Goal: Task Accomplishment & Management: Manage account settings

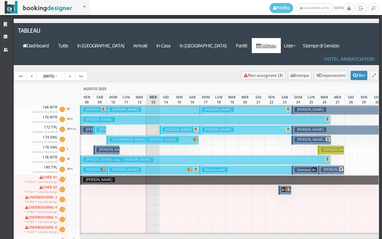
scroll to position [336, 0]
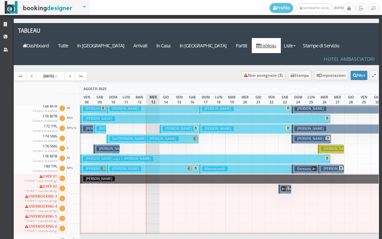
click at [136, 156] on h3 "lingane adja | Bonometti Nicola" at bounding box center [118, 158] width 70 height 5
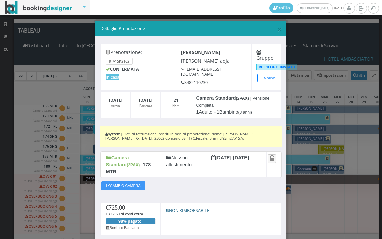
scroll to position [42, 0]
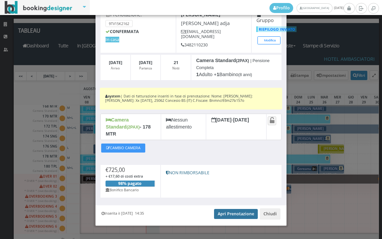
click at [233, 210] on link "Apri Prenotazione" at bounding box center [236, 214] width 44 height 10
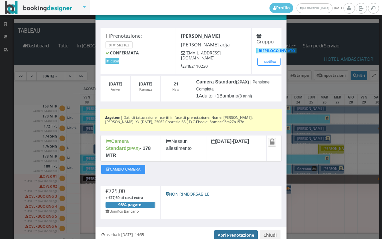
scroll to position [5, 0]
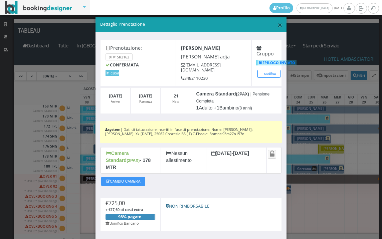
click at [278, 26] on span "×" at bounding box center [280, 24] width 5 height 11
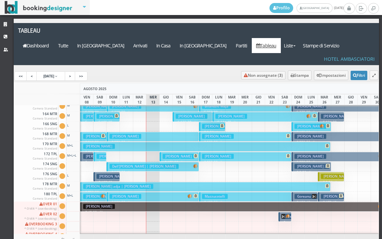
scroll to position [202, 0]
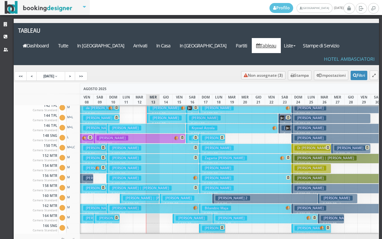
click at [141, 186] on h3 "COSTANTINO OLLEIA | Paglia Luciana" at bounding box center [141, 188] width 62 height 5
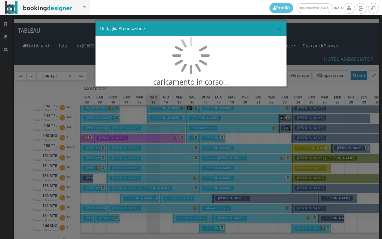
scroll to position [0, 0]
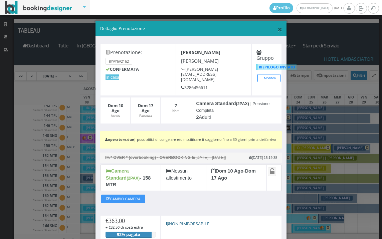
click at [278, 32] on span "×" at bounding box center [280, 28] width 5 height 11
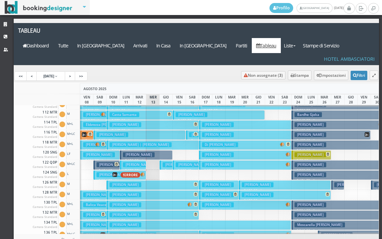
scroll to position [35, 0]
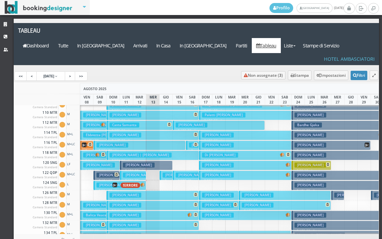
click at [122, 143] on h3 "Moretti Antonella" at bounding box center [113, 145] width 32 height 5
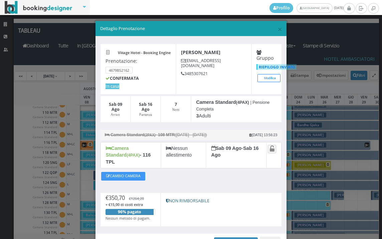
scroll to position [32, 0]
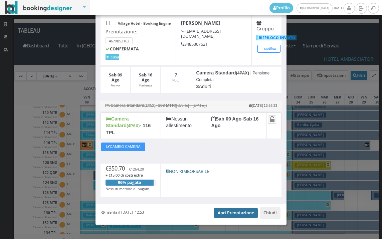
click at [233, 208] on link "Apri Prenotazione" at bounding box center [236, 213] width 44 height 10
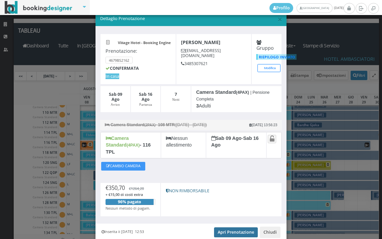
scroll to position [0, 0]
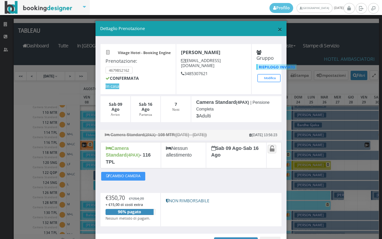
click at [278, 31] on span "×" at bounding box center [280, 28] width 5 height 11
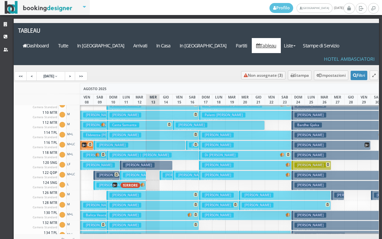
click at [117, 143] on h3 "Moretti Antonella" at bounding box center [113, 145] width 32 height 5
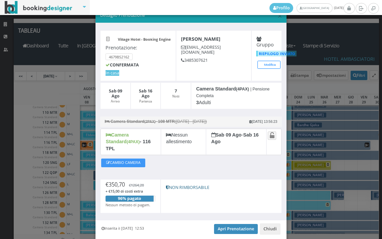
scroll to position [32, 0]
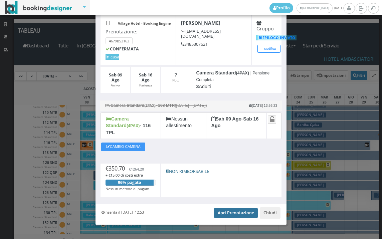
click at [220, 208] on link "Apri Prenotazione" at bounding box center [236, 213] width 44 height 10
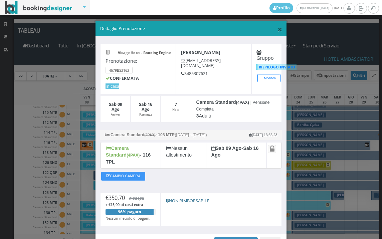
click at [278, 29] on span "×" at bounding box center [280, 28] width 5 height 11
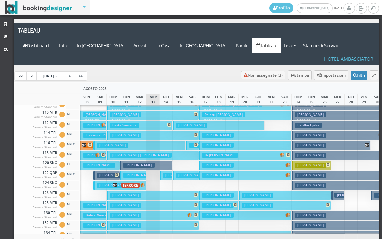
click at [121, 133] on h3 "Avano Liliana" at bounding box center [126, 135] width 32 height 5
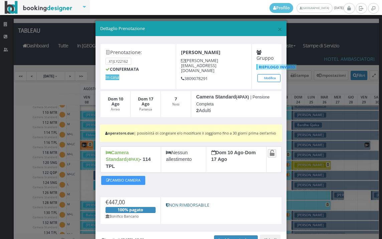
scroll to position [35, 0]
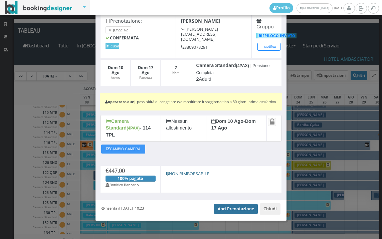
click at [226, 204] on link "Apri Prenotazione" at bounding box center [236, 209] width 44 height 10
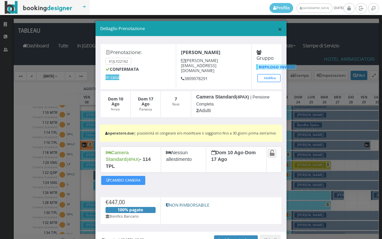
click at [278, 29] on span "×" at bounding box center [280, 28] width 5 height 11
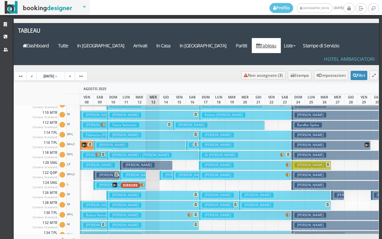
click at [137, 153] on h3 "Ungari Domenico | Ungari Mimmo" at bounding box center [141, 155] width 62 height 5
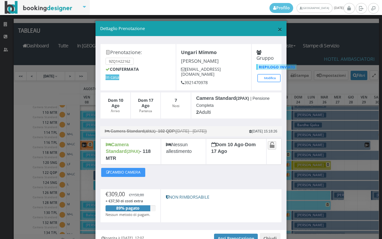
click at [278, 29] on span "×" at bounding box center [280, 28] width 5 height 11
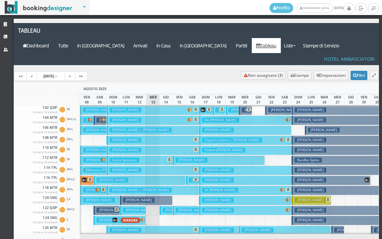
click at [122, 108] on h3 "Grepioni [PERSON_NAME]" at bounding box center [126, 110] width 32 height 5
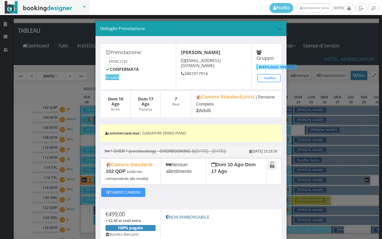
drag, startPoint x: 265, startPoint y: 38, endPoint x: 269, endPoint y: 48, distance: 11.4
drag, startPoint x: 269, startPoint y: 48, endPoint x: 274, endPoint y: 30, distance: 18.6
click at [278, 30] on span "×" at bounding box center [280, 28] width 5 height 11
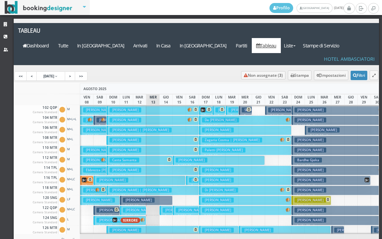
click at [141, 118] on h3 "[PERSON_NAME]" at bounding box center [126, 120] width 32 height 5
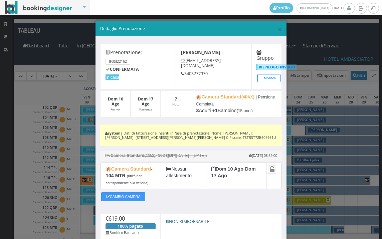
click at [272, 28] on h5 "Dettaglio Prenotazione" at bounding box center [191, 29] width 182 height 6
click at [278, 30] on span "×" at bounding box center [280, 28] width 5 height 11
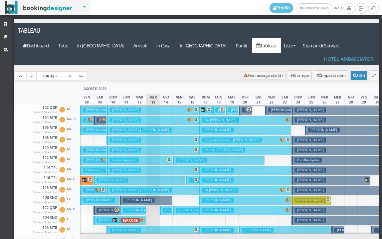
click at [123, 128] on h3 "corigliano francesco | Barbanti Simona" at bounding box center [141, 130] width 62 height 5
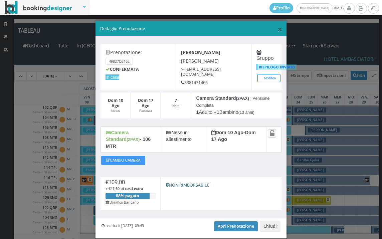
click at [278, 29] on span "×" at bounding box center [280, 28] width 5 height 11
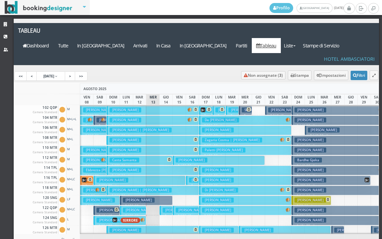
click at [120, 168] on h3 "Avano Liliana" at bounding box center [126, 170] width 32 height 5
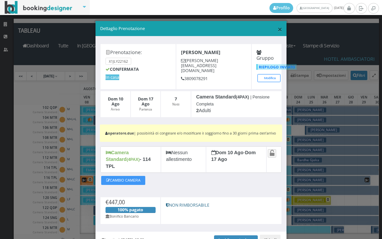
click at [278, 31] on span "×" at bounding box center [280, 28] width 5 height 11
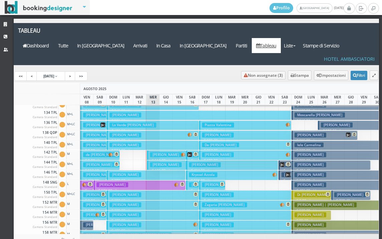
scroll to position [167, 0]
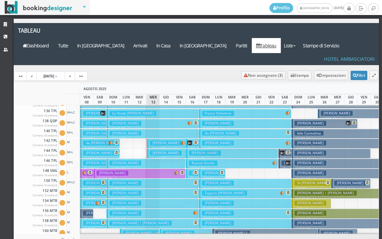
click at [125, 201] on h3 "[PERSON_NAME]" at bounding box center [126, 203] width 32 height 5
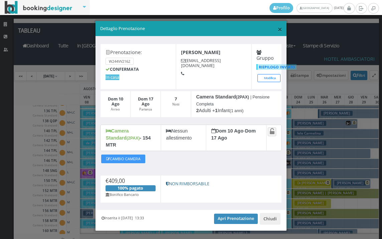
click at [278, 31] on span "×" at bounding box center [280, 28] width 5 height 11
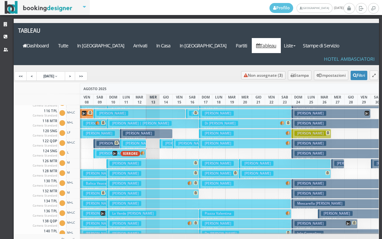
scroll to position [0, 0]
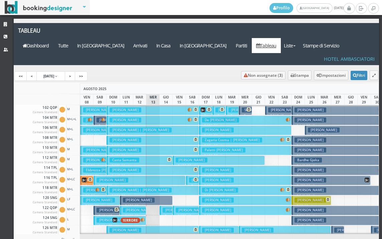
click at [116, 166] on button "Avano Liliana € 447.00 7 notti 2 Adulti" at bounding box center [153, 171] width 92 height 10
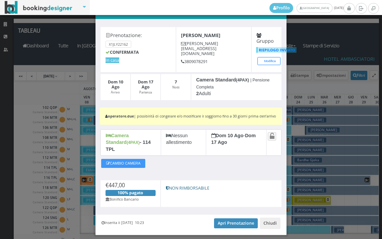
scroll to position [35, 0]
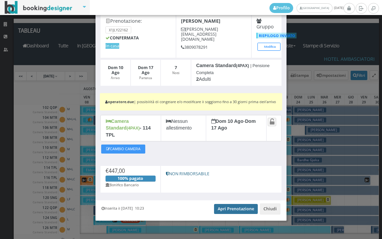
click at [232, 206] on link "Apri Prenotazione" at bounding box center [236, 209] width 44 height 10
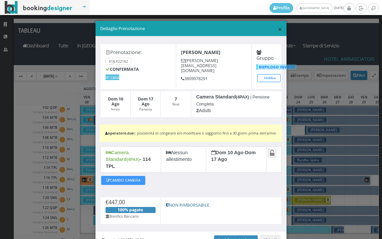
click at [278, 33] on span "×" at bounding box center [280, 28] width 5 height 11
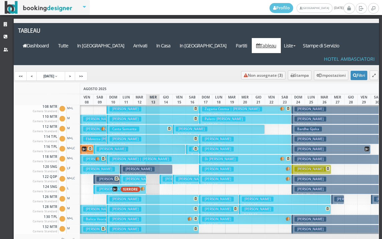
scroll to position [33, 0]
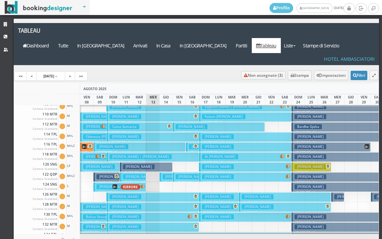
click at [123, 134] on h3 "[PERSON_NAME]" at bounding box center [126, 136] width 32 height 5
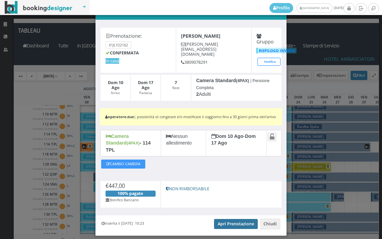
scroll to position [35, 0]
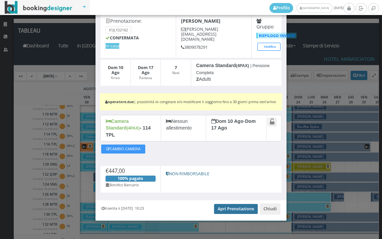
click at [221, 207] on link "Apri Prenotazione" at bounding box center [236, 209] width 44 height 10
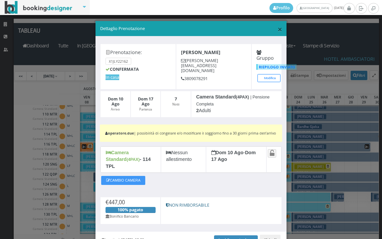
click at [278, 30] on span "×" at bounding box center [280, 28] width 5 height 11
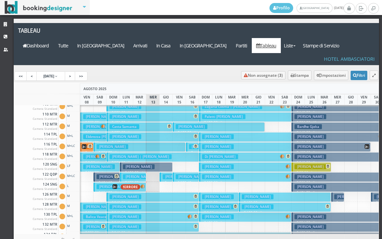
click at [130, 142] on button "Moretti Antonella € 350.70 7 notti 3 Adulti" at bounding box center [140, 147] width 92 height 10
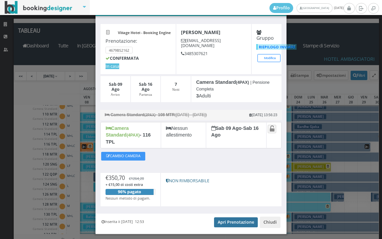
scroll to position [32, 0]
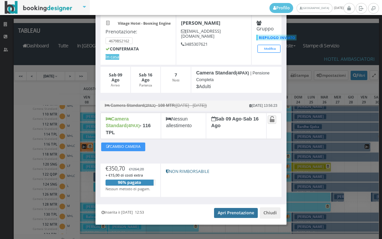
click at [224, 208] on link "Apri Prenotazione" at bounding box center [236, 213] width 44 height 10
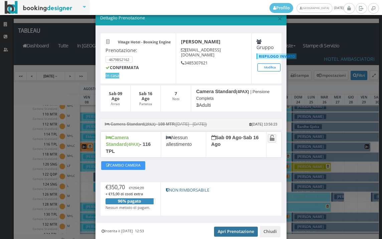
scroll to position [0, 0]
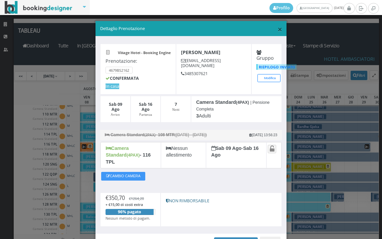
click at [278, 29] on span "×" at bounding box center [280, 28] width 5 height 11
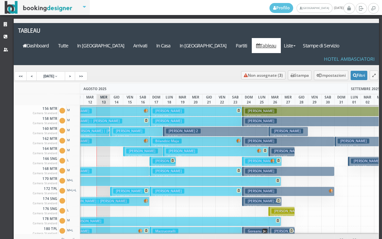
scroll to position [301, 49]
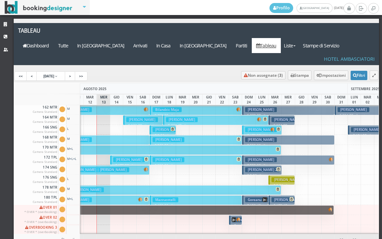
click at [282, 178] on h3 "Sabatino" at bounding box center [288, 180] width 32 height 5
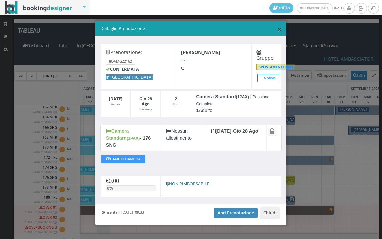
click at [279, 24] on span "×" at bounding box center [280, 28] width 5 height 11
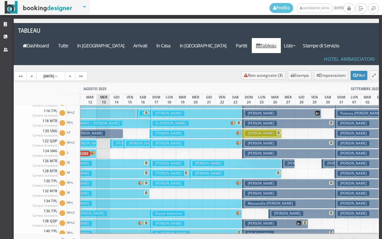
scroll to position [0, 49]
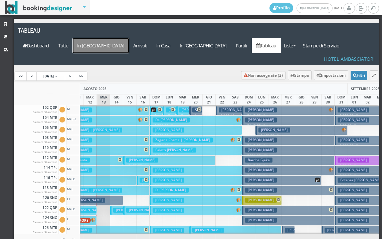
click at [129, 38] on a=pms-arrival-reservations"] "In Arrivo" at bounding box center [101, 45] width 56 height 15
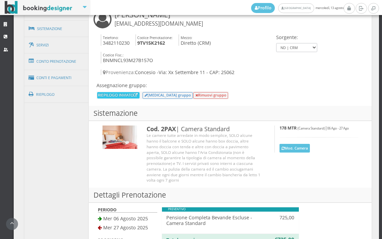
scroll to position [409, 0]
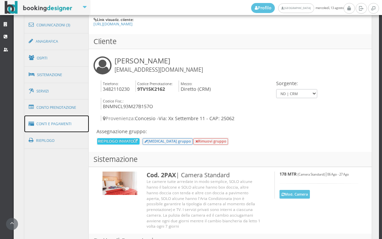
click at [40, 131] on link "Conti e Pagamenti" at bounding box center [56, 124] width 65 height 17
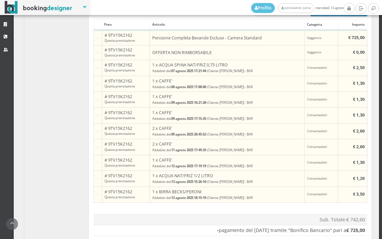
scroll to position [687, 0]
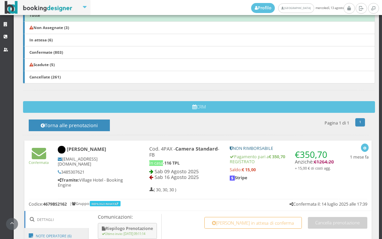
scroll to position [297, 0]
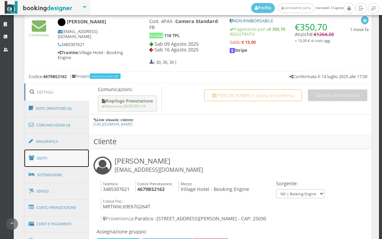
click at [56, 160] on link "Ospiti" at bounding box center [56, 158] width 65 height 17
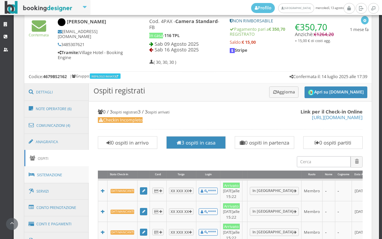
scroll to position [371, 0]
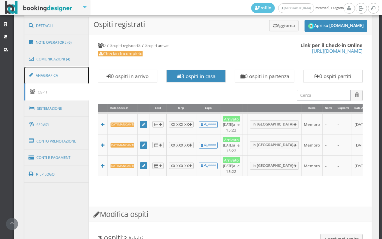
click at [71, 75] on link "Anagrafica" at bounding box center [56, 75] width 65 height 17
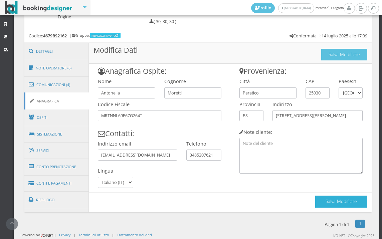
click at [327, 202] on button "Salva Modifiche" at bounding box center [342, 202] width 52 height 12
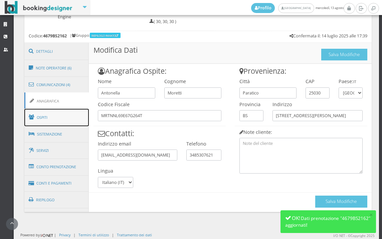
click at [30, 117] on span at bounding box center [33, 117] width 8 height 11
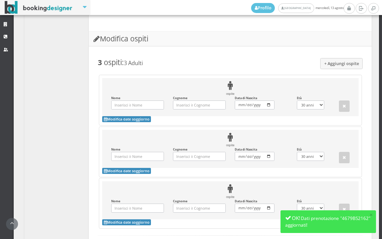
scroll to position [565, 0]
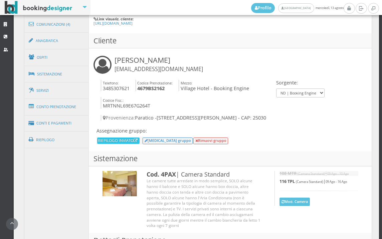
scroll to position [402, 0]
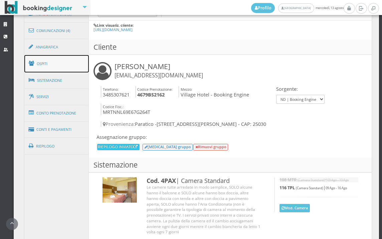
click at [63, 61] on link "Ospiti" at bounding box center [56, 63] width 65 height 17
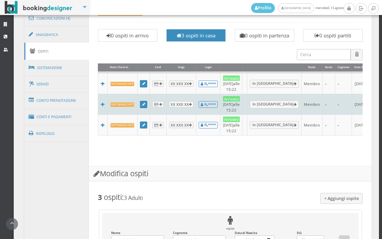
scroll to position [269, 0]
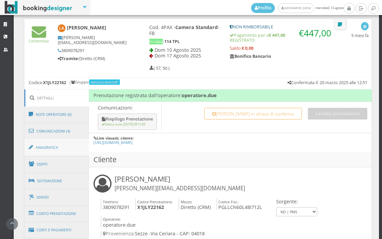
scroll to position [297, 0]
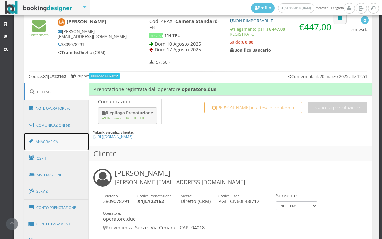
click at [45, 136] on link "Anagrafica" at bounding box center [56, 141] width 65 height 17
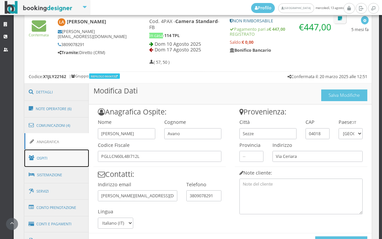
click at [53, 155] on link "Ospiti" at bounding box center [56, 158] width 65 height 17
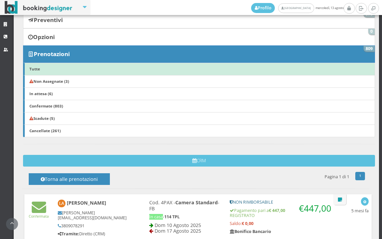
scroll to position [89, 0]
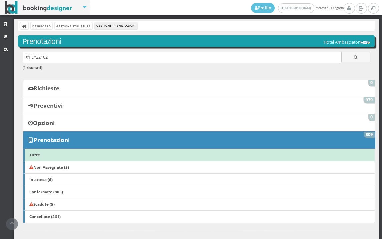
scroll to position [287, 0]
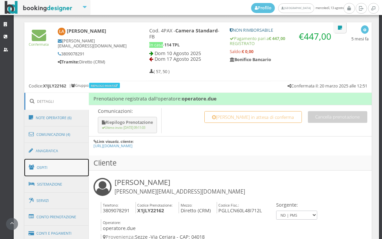
click at [47, 171] on link "Ospiti" at bounding box center [56, 167] width 65 height 17
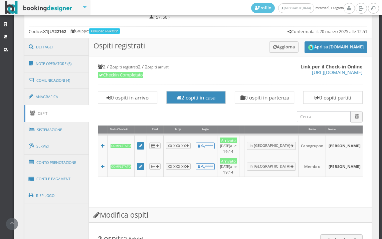
scroll to position [337, 0]
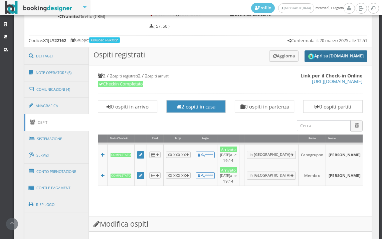
click at [324, 58] on button "Apri su [DOMAIN_NAME]" at bounding box center [336, 56] width 63 height 12
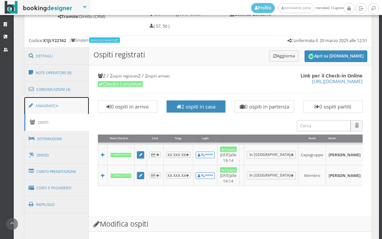
click at [29, 99] on link "Anagrafica" at bounding box center [56, 105] width 65 height 17
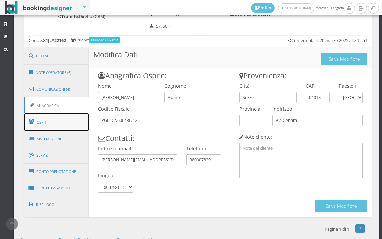
click at [40, 120] on link "Ospiti" at bounding box center [56, 122] width 65 height 17
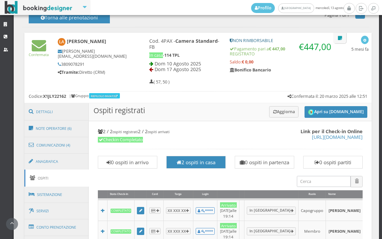
scroll to position [263, 0]
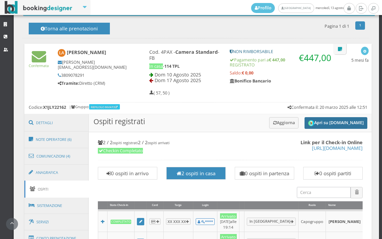
click at [313, 125] on button "Apri su [DOMAIN_NAME]" at bounding box center [336, 123] width 63 height 12
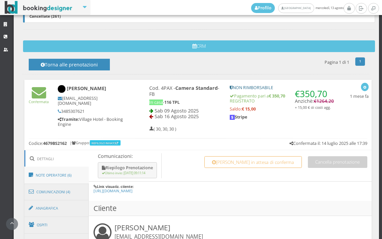
scroll to position [297, 0]
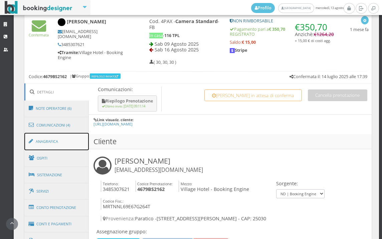
click at [62, 143] on link "Anagrafica" at bounding box center [56, 141] width 65 height 17
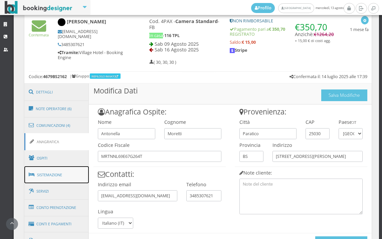
click at [56, 169] on link "Sistemazione" at bounding box center [56, 174] width 65 height 17
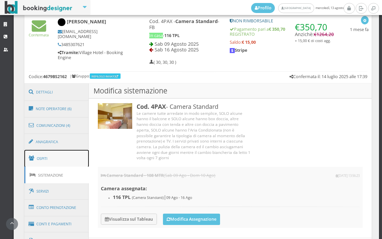
click at [59, 160] on link "Ospiti" at bounding box center [56, 158] width 65 height 17
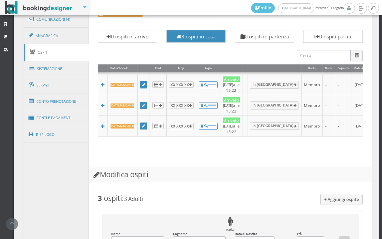
scroll to position [260, 0]
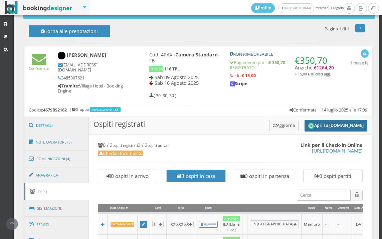
click at [309, 125] on img "submit" at bounding box center [312, 126] width 6 height 6
click at [277, 123] on button "Aggiorna" at bounding box center [284, 125] width 30 height 11
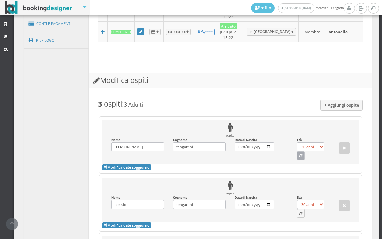
click at [298, 160] on button "button" at bounding box center [301, 155] width 8 height 9
select select "52"
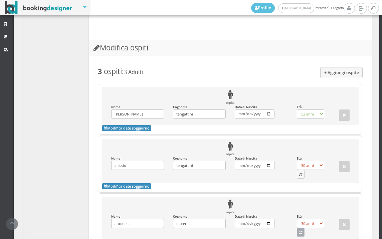
scroll to position [631, 0]
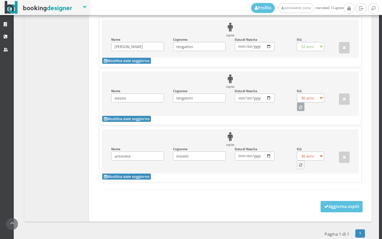
click at [297, 111] on button "button" at bounding box center [301, 107] width 8 height 9
select select "21"
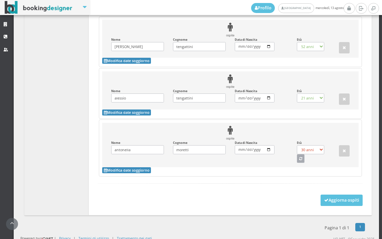
click at [297, 163] on button "button" at bounding box center [301, 158] width 8 height 9
select select "56"
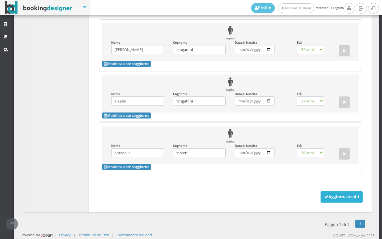
click at [325, 200] on icon at bounding box center [327, 197] width 4 height 4
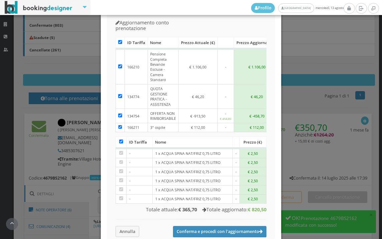
scroll to position [62, 0]
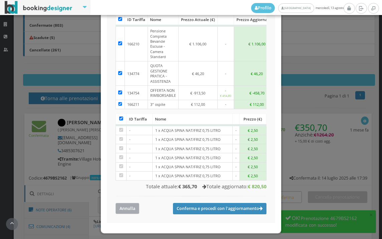
click at [134, 203] on button "Annulla" at bounding box center [128, 208] width 24 height 11
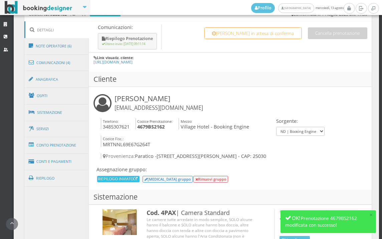
scroll to position [409, 0]
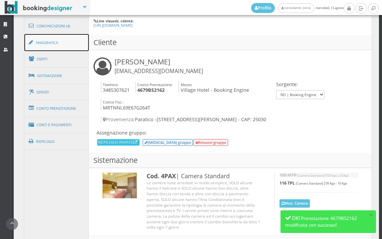
click at [69, 49] on link "Anagrafica" at bounding box center [56, 42] width 65 height 17
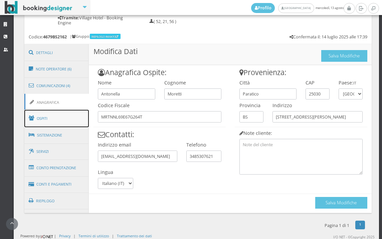
click at [56, 116] on link "Ospiti" at bounding box center [56, 118] width 65 height 17
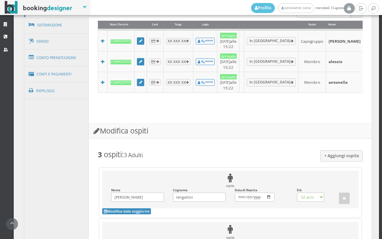
scroll to position [417, 0]
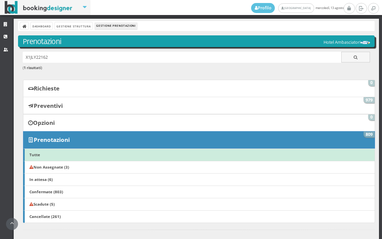
scroll to position [37, 0]
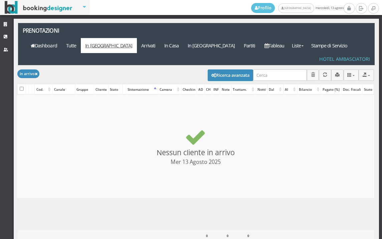
select select
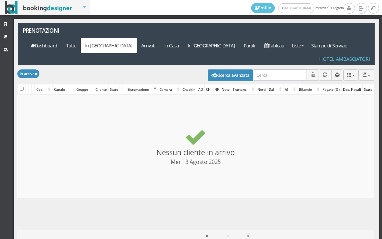
select select
click at [244, 70] on button "Ricerca avanzata" at bounding box center [230, 75] width 45 height 11
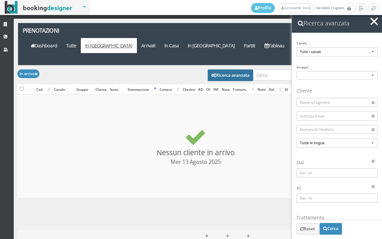
click at [311, 175] on input at bounding box center [337, 172] width 81 height 9
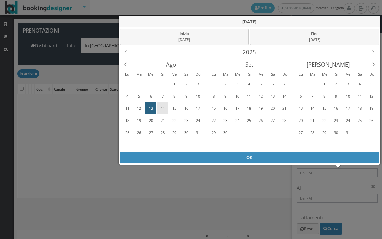
click at [163, 106] on div "14" at bounding box center [162, 108] width 10 height 11
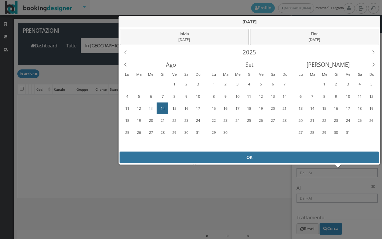
click at [176, 155] on div "OK" at bounding box center [250, 158] width 260 height 12
type input "14/08/2025 - 14/08/2025"
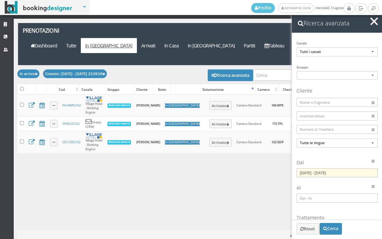
click at [374, 27] on h2 "Ricerca avanzata" at bounding box center [337, 23] width 90 height 19
click at [371, 22] on button "button" at bounding box center [375, 22] width 10 height 10
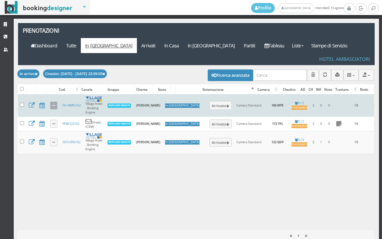
click at [57, 102] on link at bounding box center [54, 106] width 8 height 8
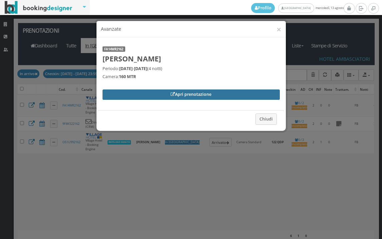
click at [123, 92] on link "Apri prenotazione" at bounding box center [192, 95] width 178 height 10
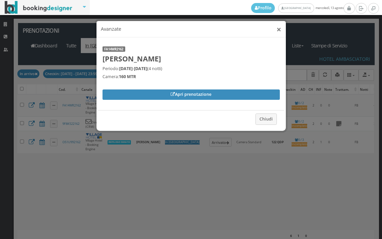
click at [278, 31] on button "×" at bounding box center [279, 29] width 5 height 8
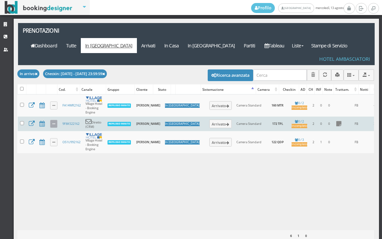
click at [53, 123] on icon at bounding box center [53, 125] width 3 height 4
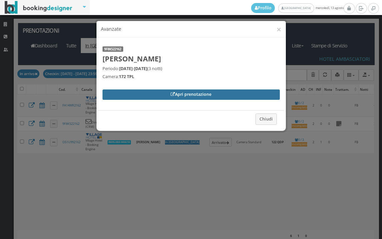
click at [119, 95] on link "Apri prenotazione" at bounding box center [192, 95] width 178 height 10
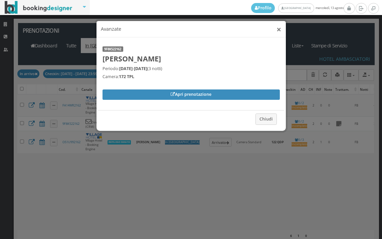
click at [277, 29] on button "×" at bounding box center [279, 29] width 5 height 8
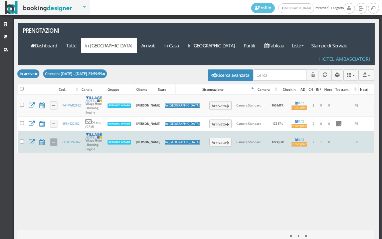
click at [52, 141] on icon at bounding box center [53, 143] width 3 height 4
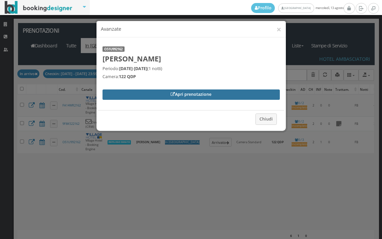
click at [134, 91] on link "Apri prenotazione" at bounding box center [192, 95] width 178 height 10
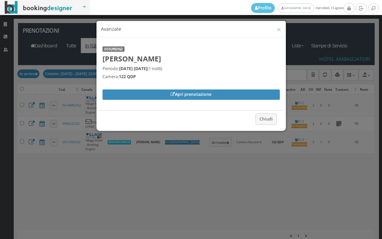
click at [273, 30] on h4 "Avanzate" at bounding box center [191, 29] width 181 height 7
click at [278, 29] on button "×" at bounding box center [279, 29] width 5 height 8
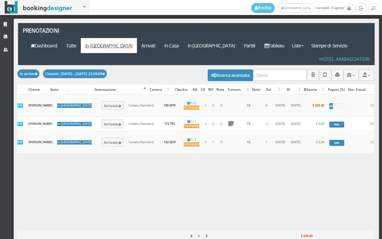
click at [188, 230] on th "6" at bounding box center [191, 236] width 7 height 12
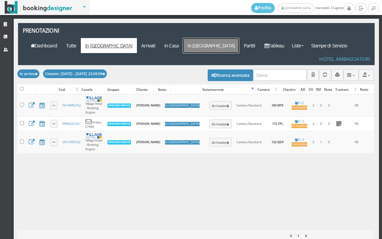
click at [231, 38] on link "In [GEOGRAPHIC_DATA]" at bounding box center [211, 45] width 56 height 15
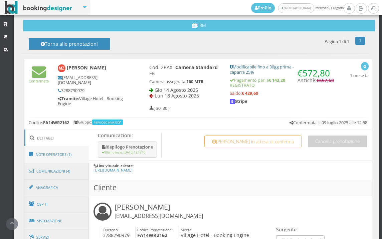
scroll to position [260, 0]
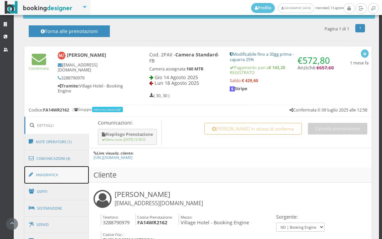
click at [54, 181] on link "Anagrafica" at bounding box center [56, 174] width 65 height 17
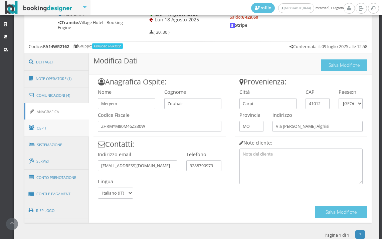
scroll to position [342, 0]
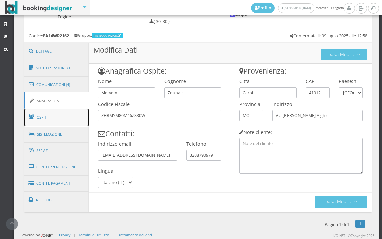
click at [51, 125] on link "Ospiti" at bounding box center [56, 117] width 65 height 17
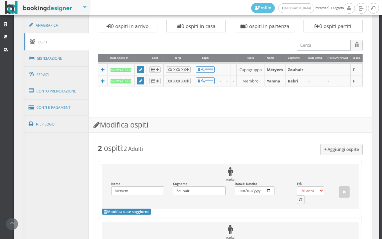
scroll to position [528, 0]
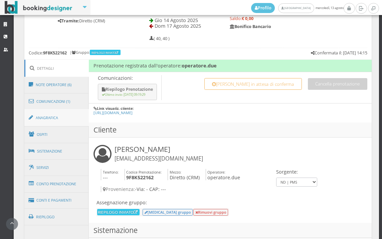
scroll to position [361, 0]
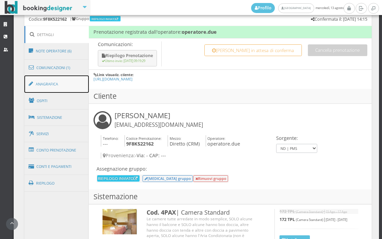
click at [53, 90] on link "Anagrafica" at bounding box center [56, 84] width 65 height 17
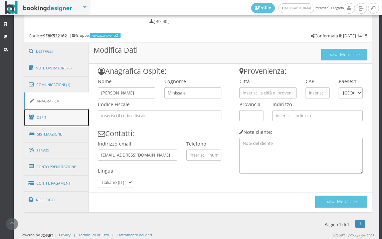
click at [42, 123] on link "Ospiti" at bounding box center [56, 117] width 65 height 17
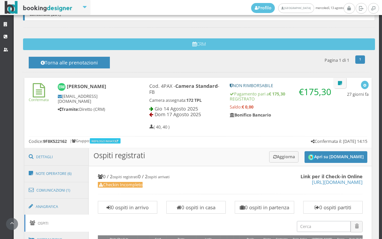
scroll to position [156, 0]
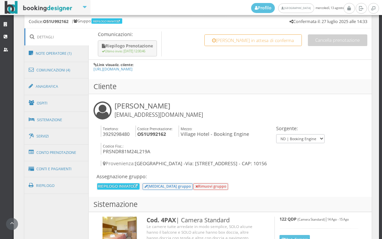
scroll to position [361, 0]
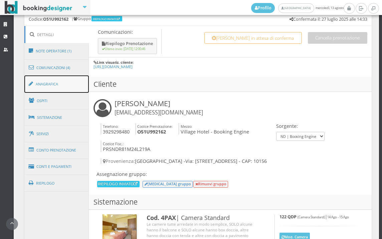
click at [44, 89] on link "Anagrafica" at bounding box center [56, 84] width 65 height 17
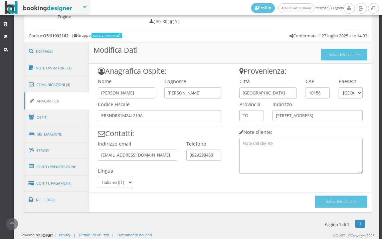
scroll to position [342, 0]
click at [44, 119] on link "Ospiti" at bounding box center [56, 117] width 65 height 17
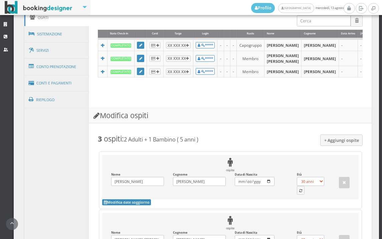
scroll to position [602, 0]
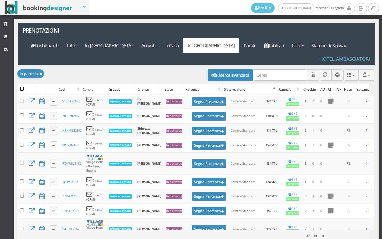
click at [21, 87] on input "checkbox" at bounding box center [22, 89] width 4 height 4
checkbox input "true"
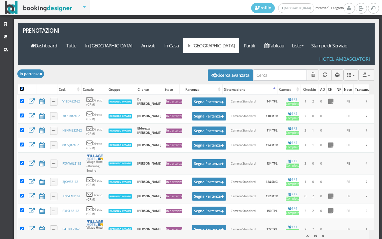
checkbox input "true"
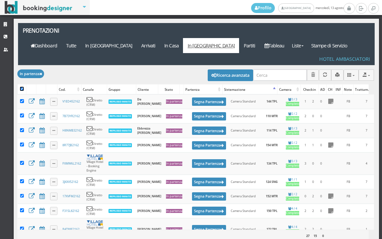
checkbox input "true"
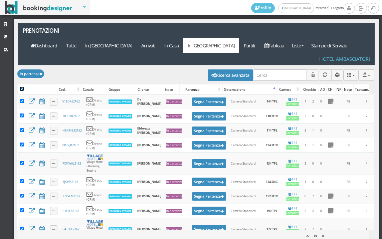
checkbox input "true"
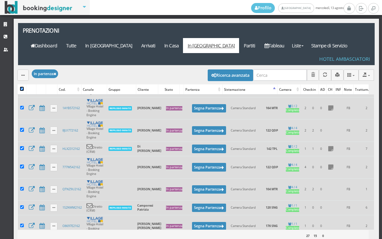
scroll to position [173, 0]
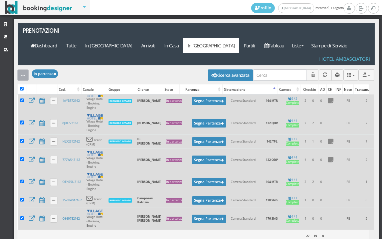
click at [20, 70] on button "button" at bounding box center [22, 75] width 11 height 11
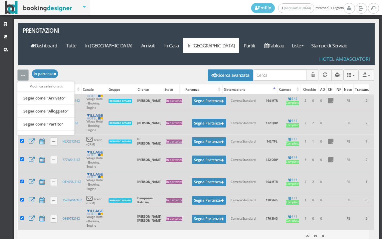
click at [87, 50] on div "Applica In partenza × Filtri Liste Tutte In arrivo Arrivati In casa In partenza…" at bounding box center [196, 44] width 357 height 42
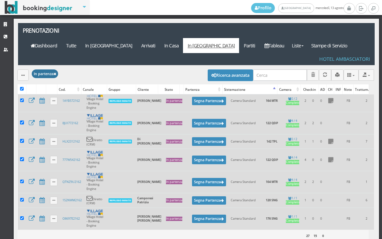
click at [58, 70] on button "In partenza" at bounding box center [45, 74] width 27 height 8
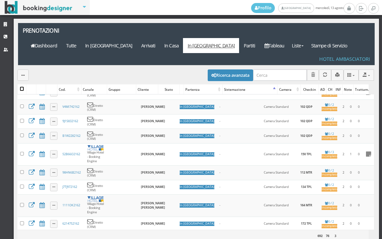
click at [22, 87] on input "checkbox" at bounding box center [22, 89] width 4 height 4
checkbox input "true"
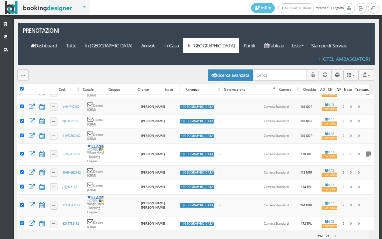
checkbox input "true"
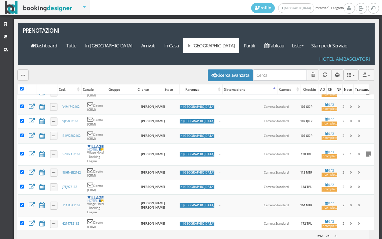
checkbox input "true"
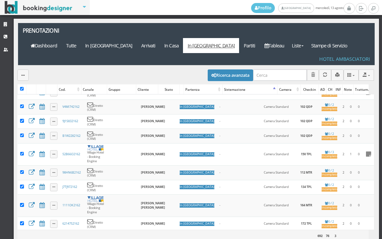
checkbox input "true"
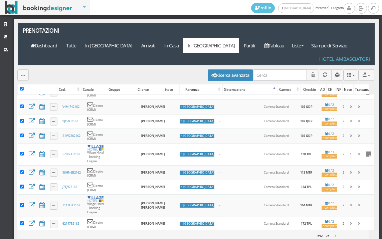
checkbox input "true"
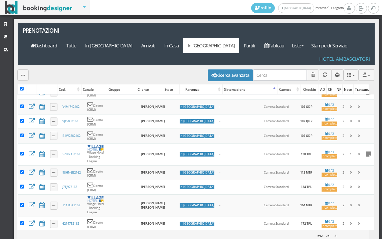
checkbox input "true"
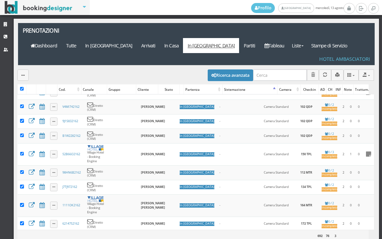
checkbox input "true"
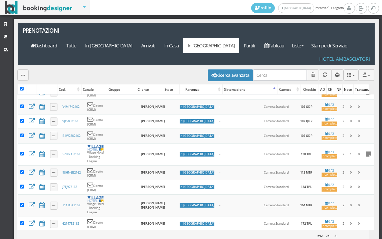
checkbox input "true"
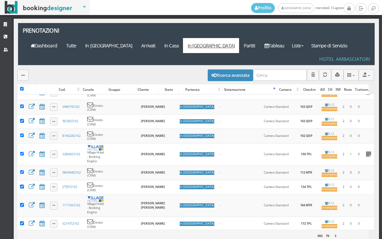
checkbox input "true"
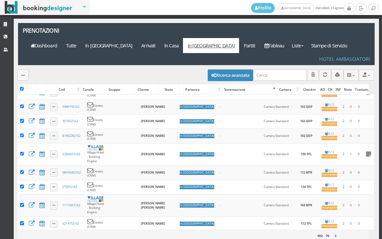
checkbox input "true"
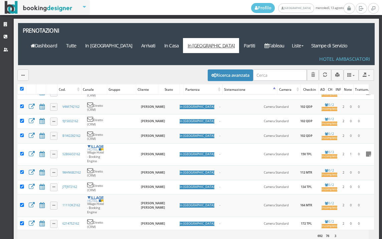
checkbox input "true"
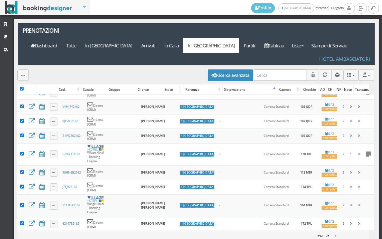
checkbox input "true"
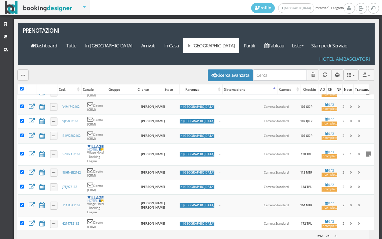
checkbox input "true"
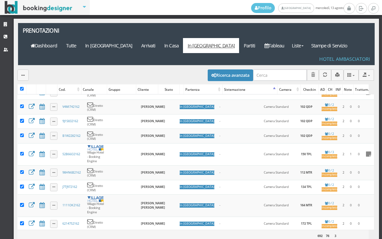
checkbox input "true"
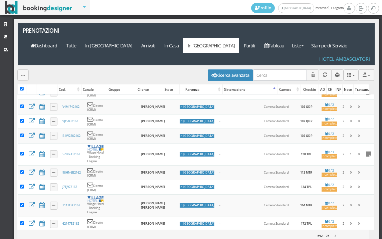
checkbox input "true"
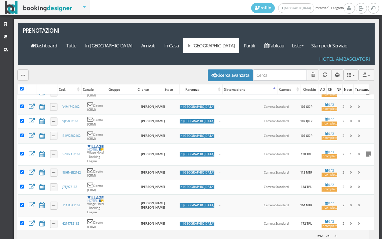
checkbox input "true"
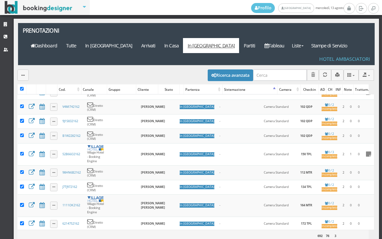
checkbox input "true"
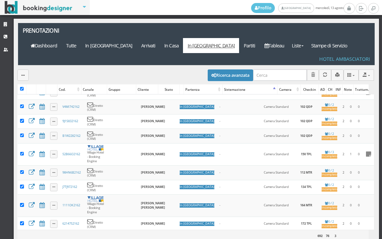
checkbox input "true"
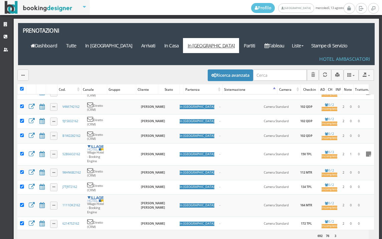
checkbox input "true"
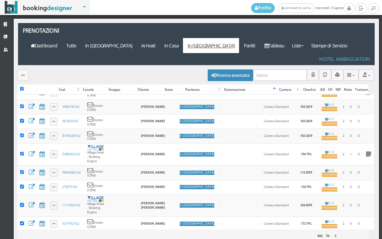
checkbox input "true"
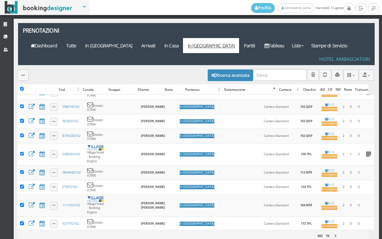
checkbox input "true"
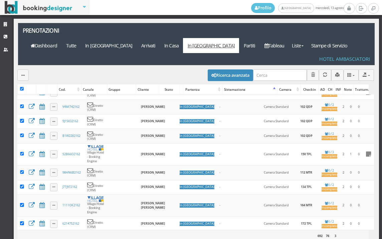
checkbox input "true"
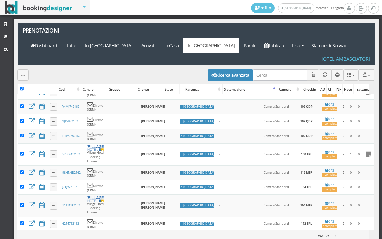
checkbox input "true"
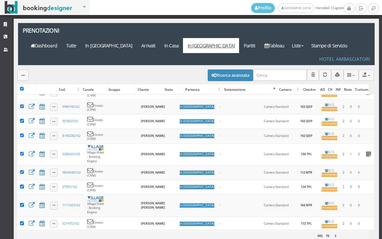
checkbox input "true"
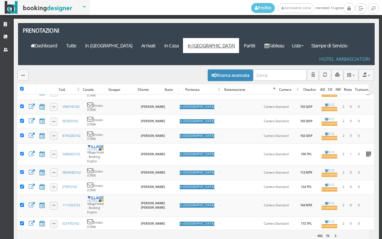
checkbox input "true"
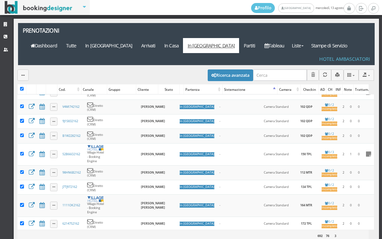
checkbox input "true"
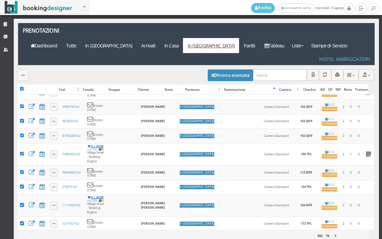
checkbox input "true"
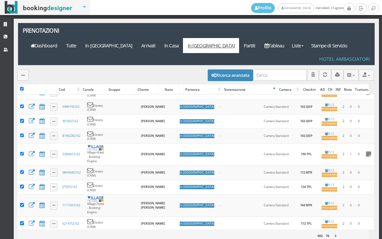
checkbox input "true"
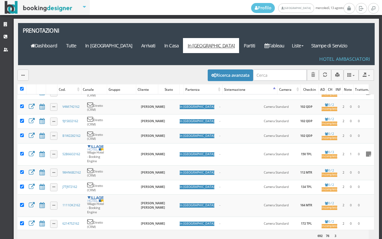
checkbox input "true"
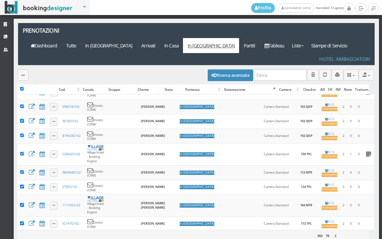
checkbox input "true"
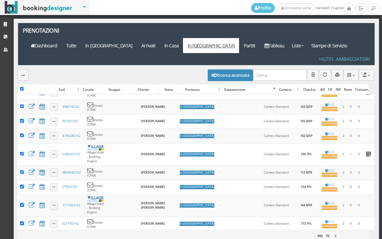
checkbox input "true"
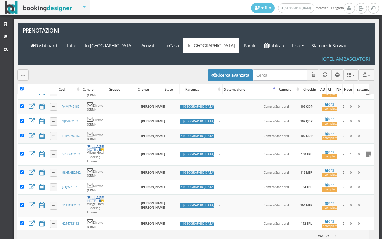
checkbox input "true"
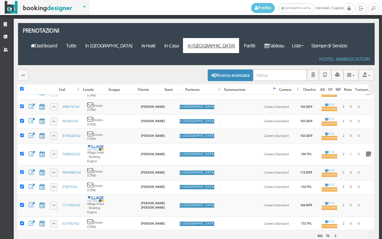
checkbox input "true"
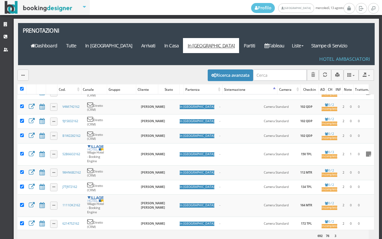
checkbox input "true"
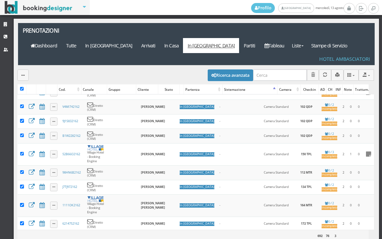
checkbox input "true"
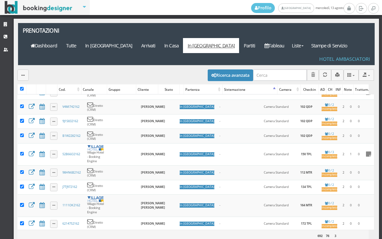
checkbox input "true"
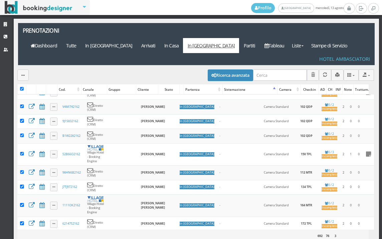
checkbox input "true"
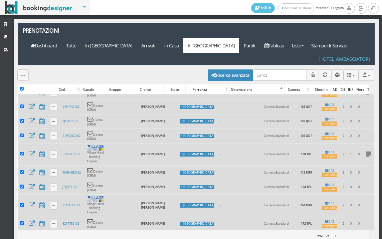
scroll to position [0, 0]
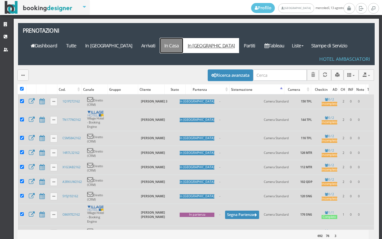
click at [184, 38] on link "In Casa" at bounding box center [171, 45] width 23 height 15
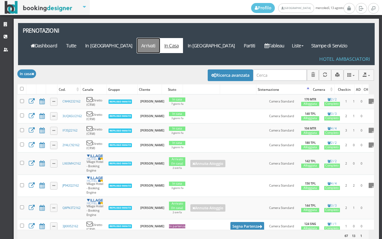
click at [160, 38] on link "Arrivati" at bounding box center [148, 45] width 23 height 15
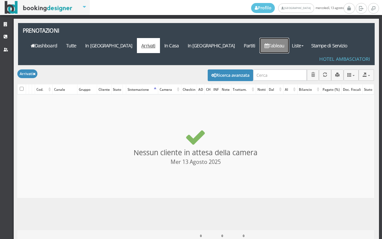
click at [289, 38] on link "Tableau" at bounding box center [274, 45] width 29 height 15
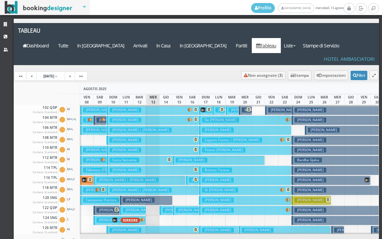
click at [139, 106] on button "[PERSON_NAME] € 499.00 7 notti 2 Adulti" at bounding box center [153, 111] width 92 height 10
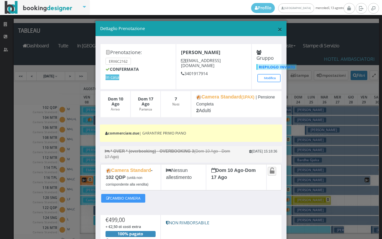
click at [278, 27] on span "×" at bounding box center [280, 28] width 5 height 11
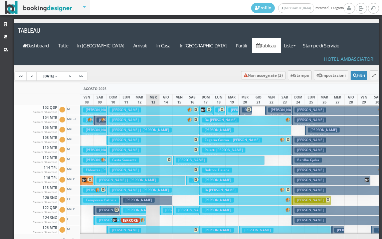
click at [172, 116] on button "[PERSON_NAME] € 619.00 7 notti 3 Adulti + 1 Ragazzo (15 anni)" at bounding box center [153, 121] width 92 height 10
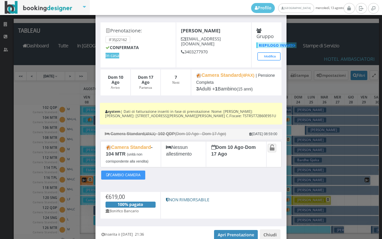
scroll to position [56, 0]
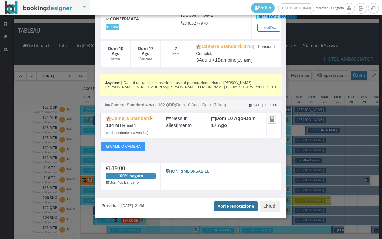
click at [219, 207] on link "Apri Prenotazione" at bounding box center [236, 207] width 44 height 10
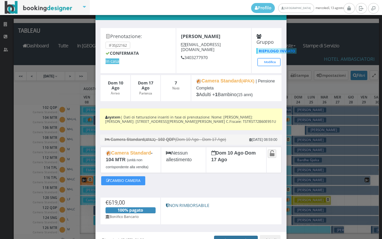
scroll to position [0, 0]
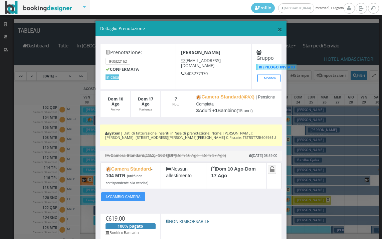
click at [278, 32] on span "×" at bounding box center [280, 28] width 5 height 11
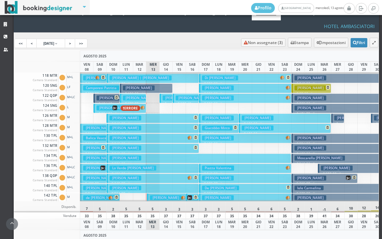
scroll to position [33, 0]
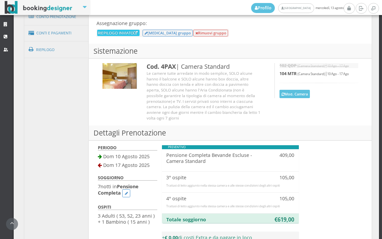
scroll to position [324, 0]
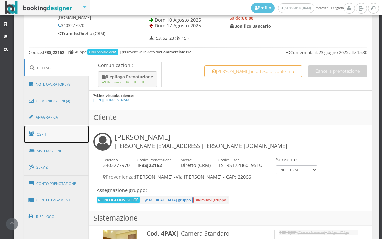
click at [68, 129] on link "Ospiti" at bounding box center [56, 134] width 65 height 17
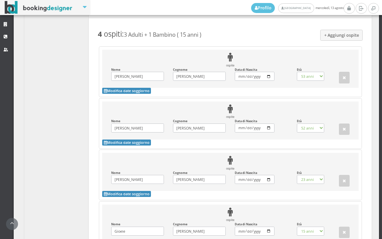
scroll to position [658, 0]
